Goal: Register for event/course

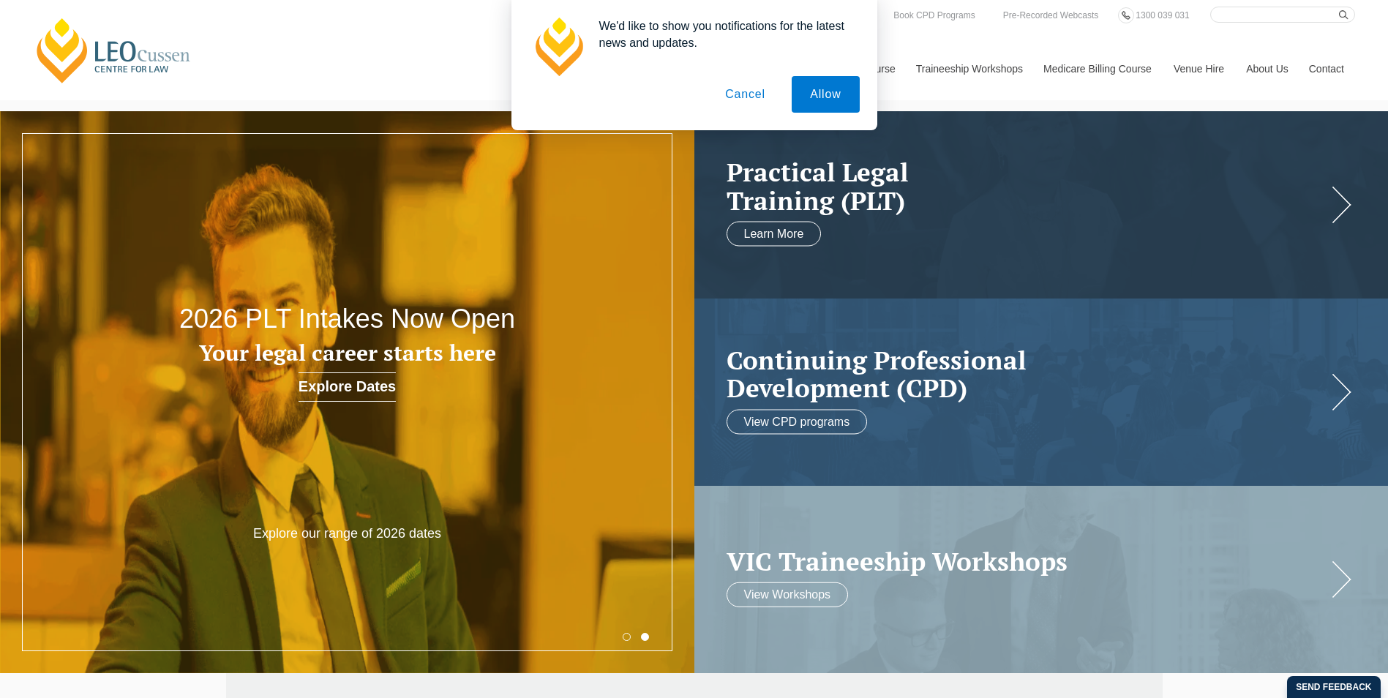
click at [729, 94] on button "Cancel" at bounding box center [745, 94] width 77 height 37
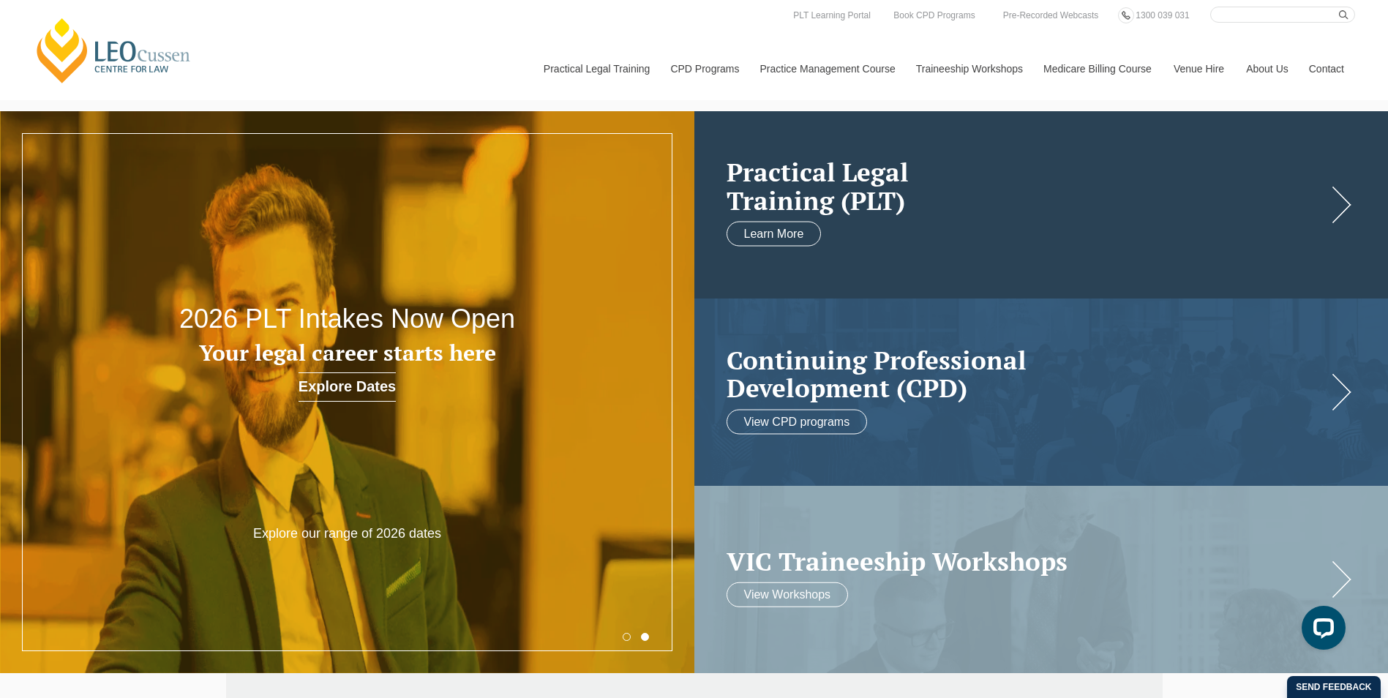
click at [962, 199] on h2 "Practical Legal Training (PLT)" at bounding box center [1027, 186] width 601 height 56
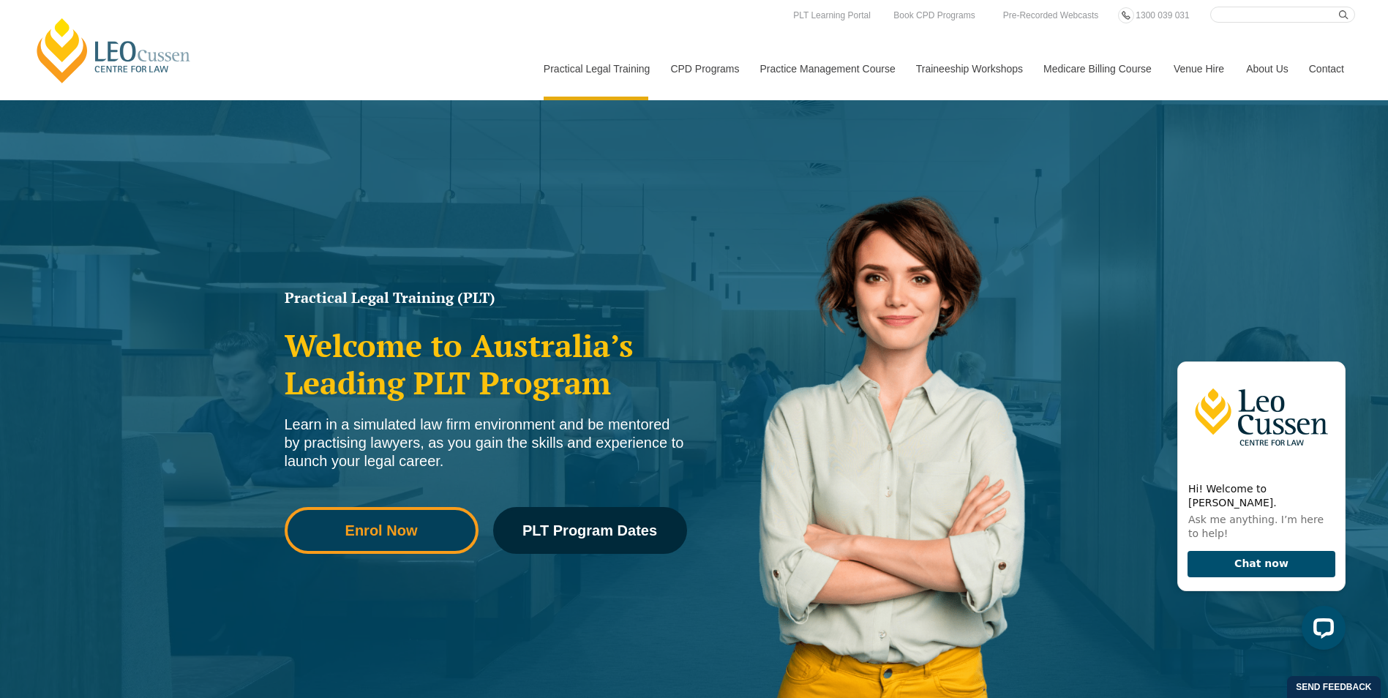
click at [361, 525] on span "Enrol Now" at bounding box center [381, 530] width 72 height 15
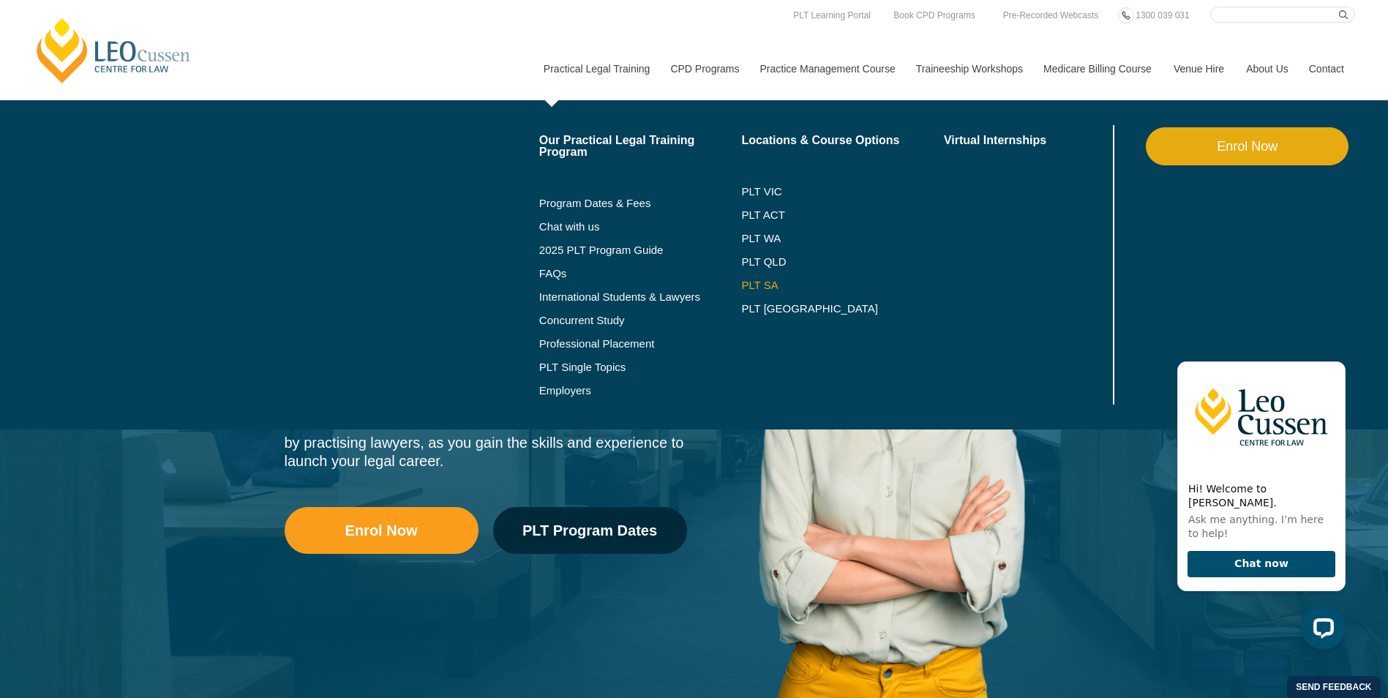
click at [771, 281] on link "PLT SA" at bounding box center [842, 285] width 203 height 12
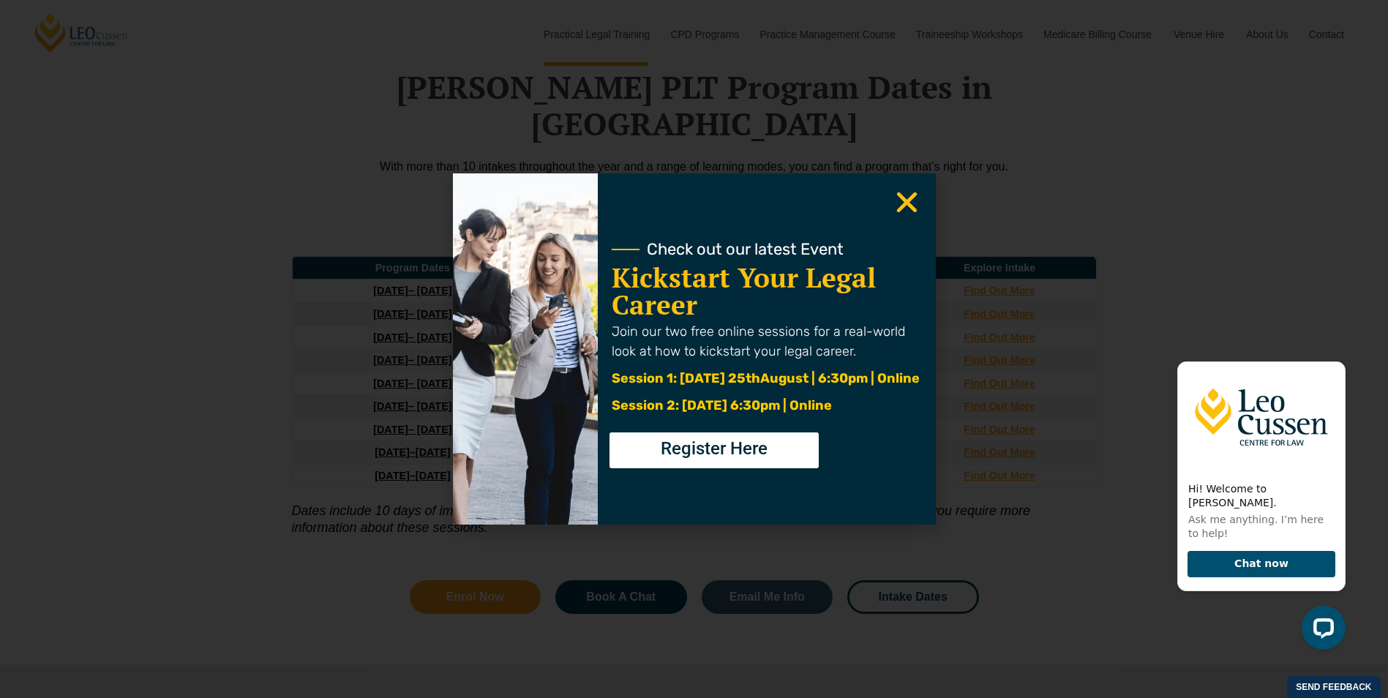
click at [904, 209] on icon "Close" at bounding box center [907, 202] width 29 height 29
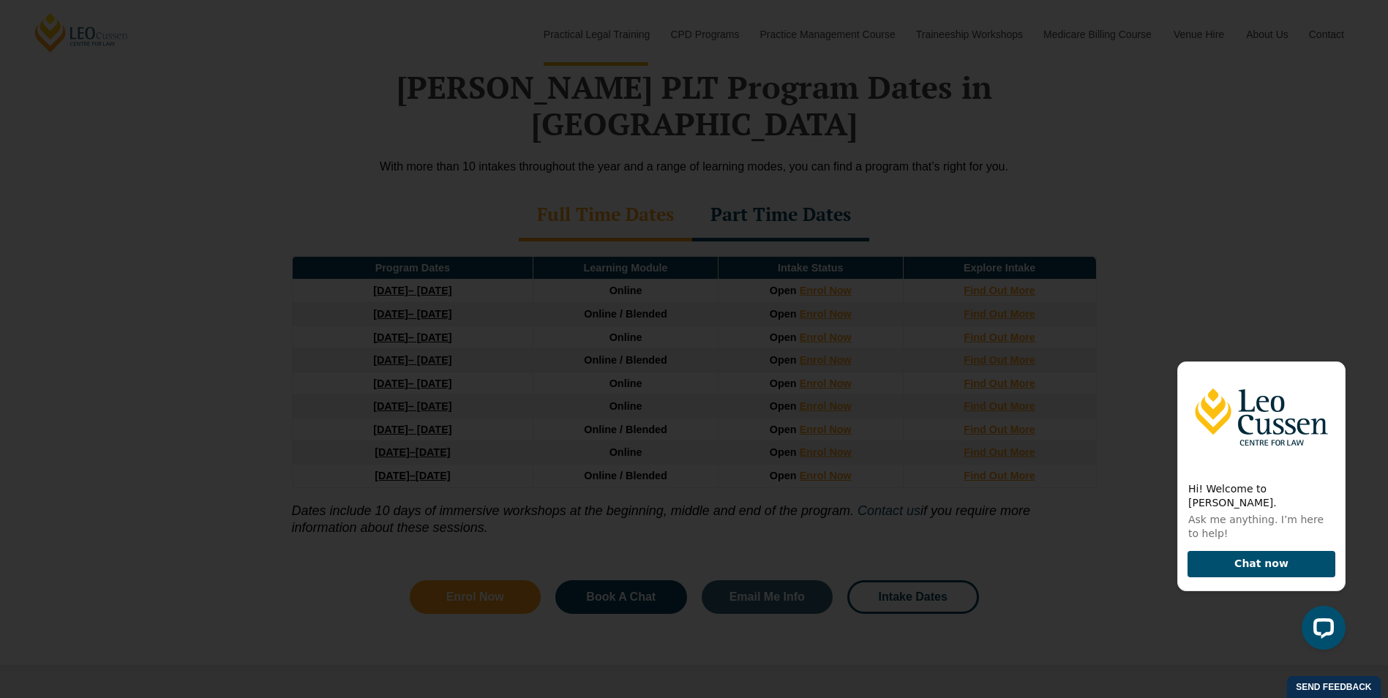
click at [908, 201] on use "Close" at bounding box center [906, 202] width 20 height 20
